Goal: Transaction & Acquisition: Purchase product/service

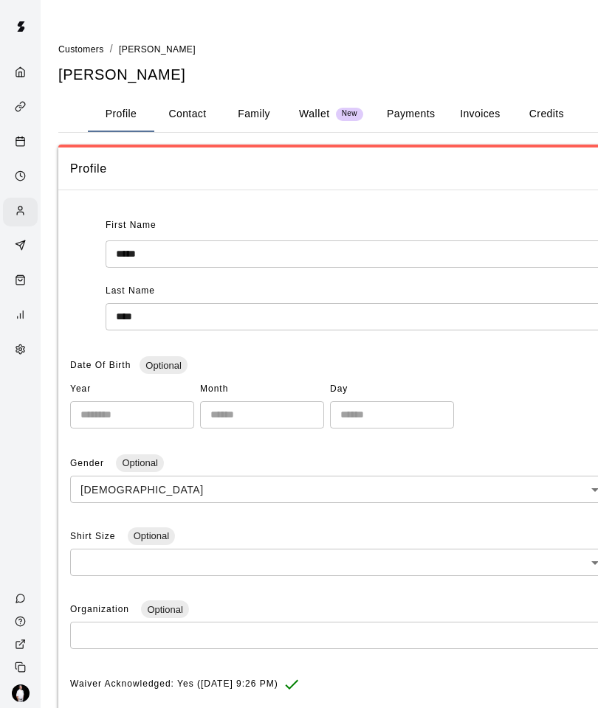
click at [20, 280] on icon "Retail" at bounding box center [20, 280] width 11 height 11
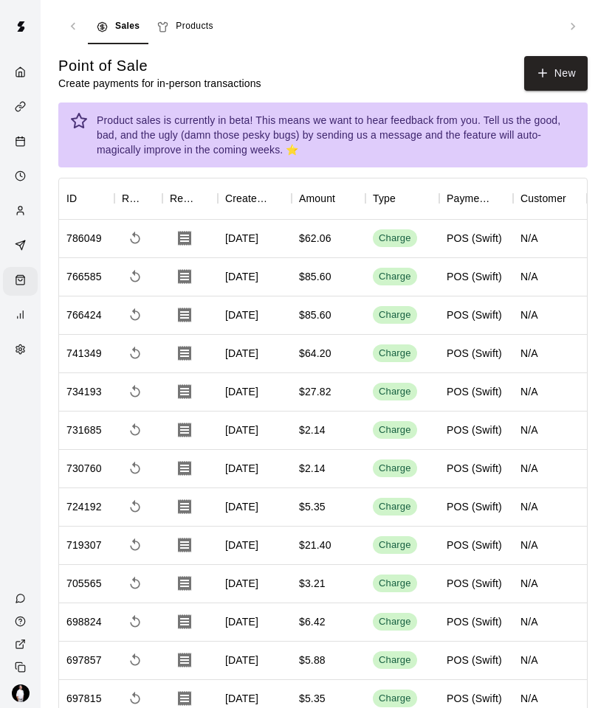
click at [560, 80] on button "New" at bounding box center [555, 73] width 63 height 35
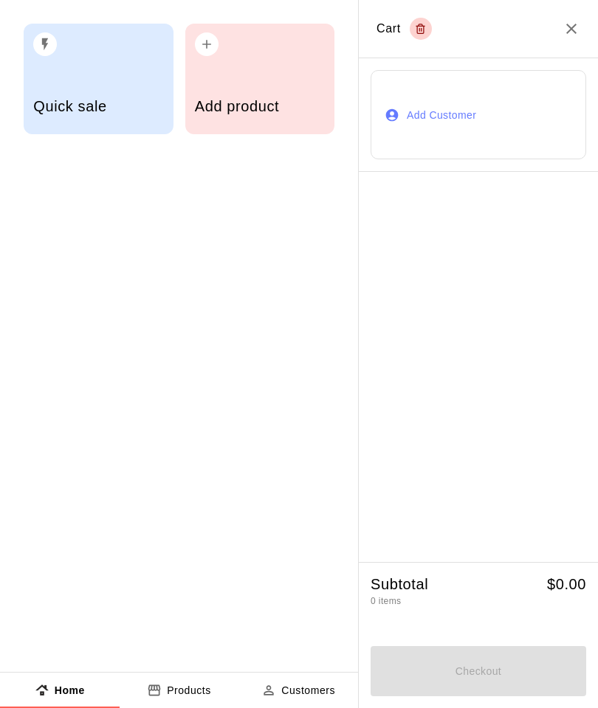
click at [107, 92] on div "Quick sale" at bounding box center [98, 108] width 130 height 52
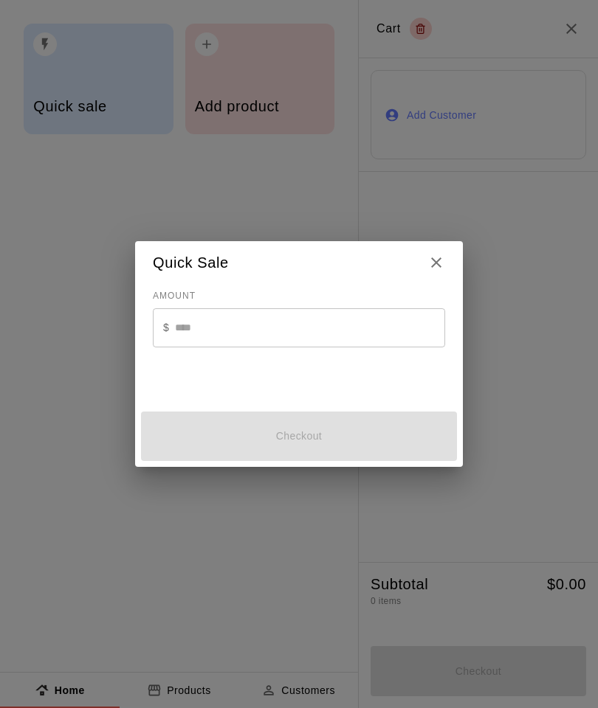
click at [376, 322] on input "text" at bounding box center [310, 327] width 270 height 39
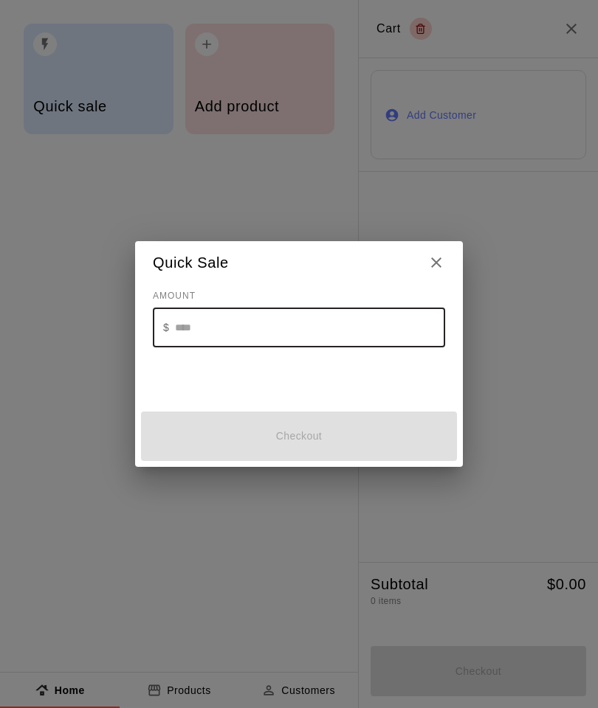
click at [259, 325] on input "text" at bounding box center [310, 327] width 270 height 39
click at [235, 323] on input "text" at bounding box center [310, 327] width 270 height 39
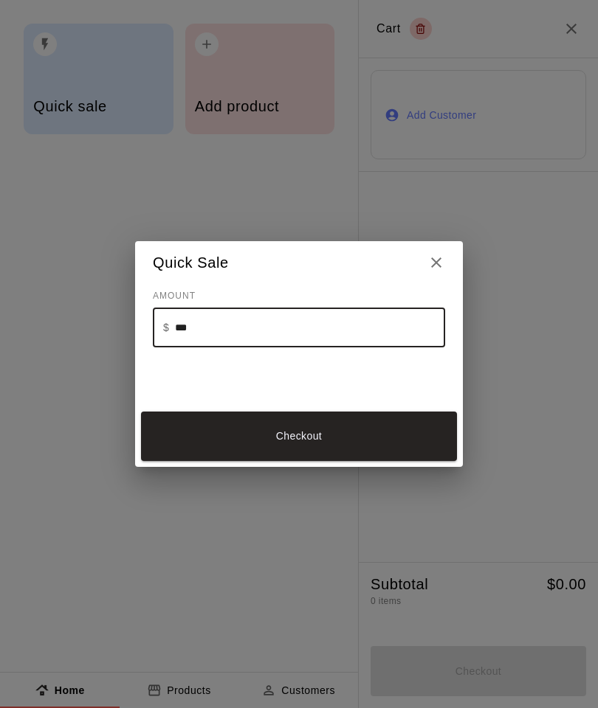
type input "****"
click at [342, 432] on button "Checkout" at bounding box center [299, 436] width 316 height 49
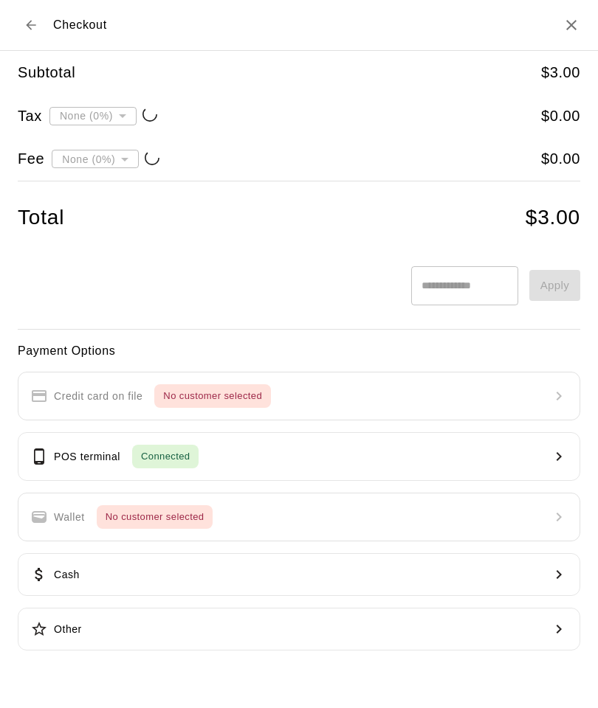
type input "**********"
click at [539, 452] on button "POS terminal Connected" at bounding box center [299, 456] width 562 height 49
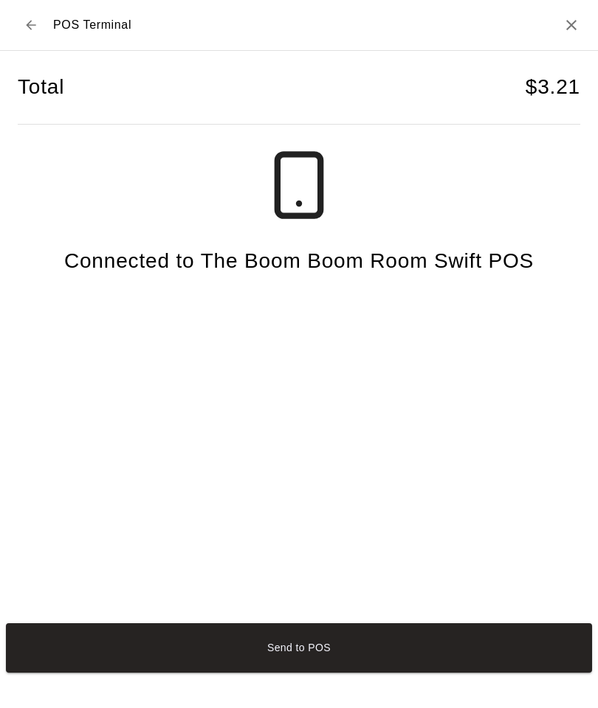
click at [395, 673] on button "Send to POS" at bounding box center [299, 648] width 586 height 49
